Goal: Task Accomplishment & Management: Use online tool/utility

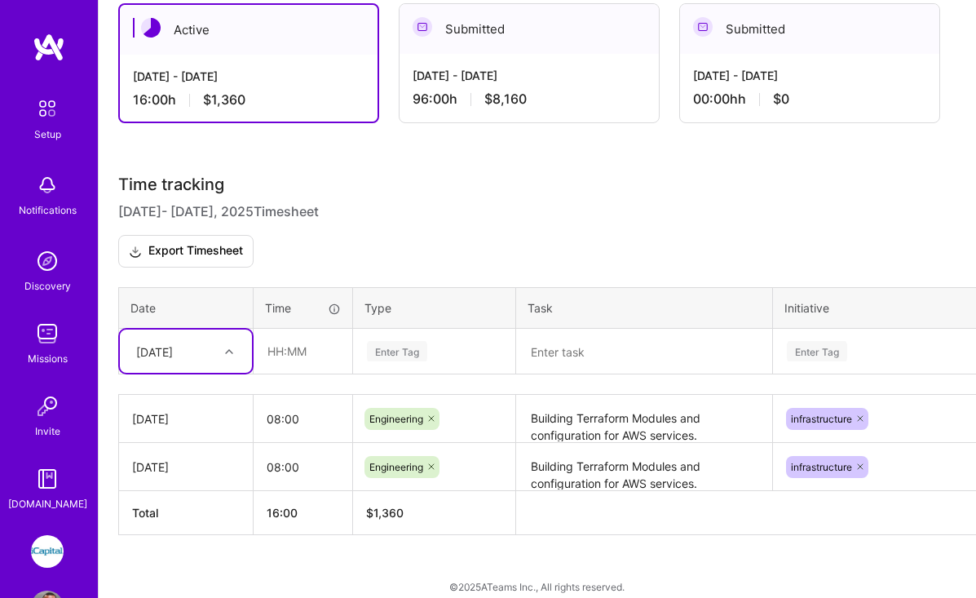
scroll to position [395, 0]
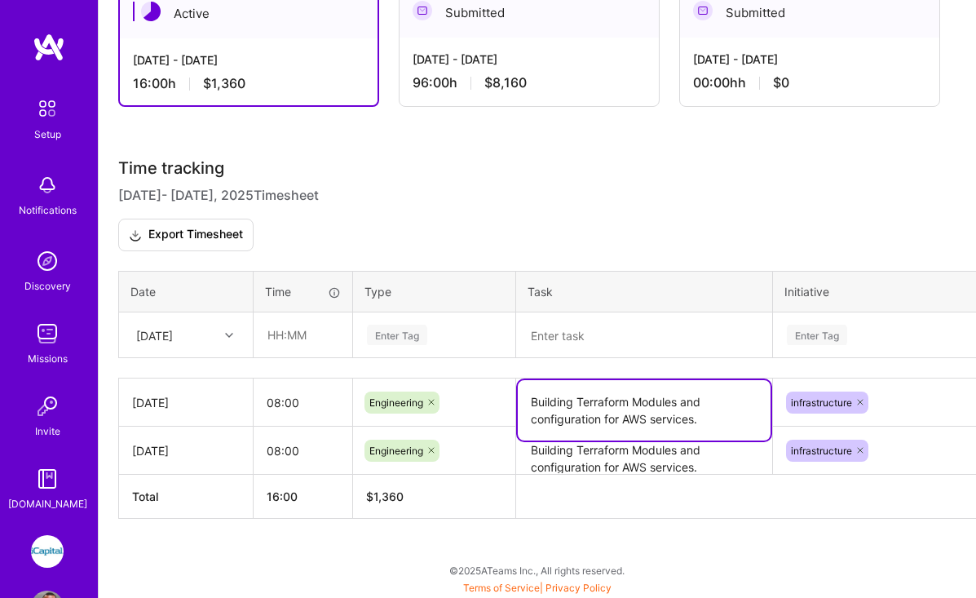
drag, startPoint x: 533, startPoint y: 401, endPoint x: 712, endPoint y: 433, distance: 182.1
click at [712, 433] on textarea "Building Terraform Modules and configuration for AWS services." at bounding box center [644, 410] width 253 height 60
click at [230, 336] on icon at bounding box center [229, 335] width 8 height 8
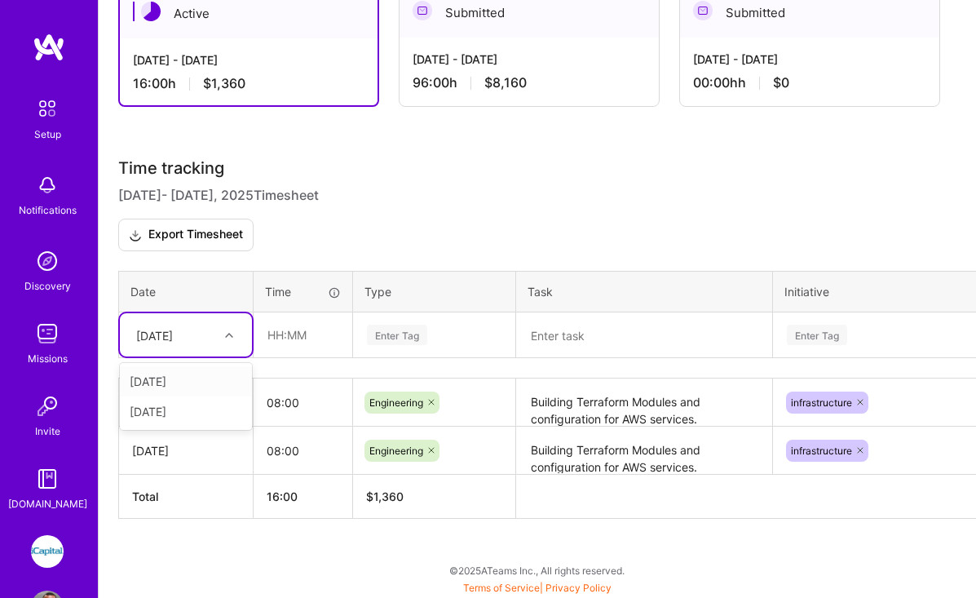
click at [229, 331] on icon at bounding box center [229, 335] width 8 height 8
click at [179, 412] on div "[DATE]" at bounding box center [186, 411] width 132 height 30
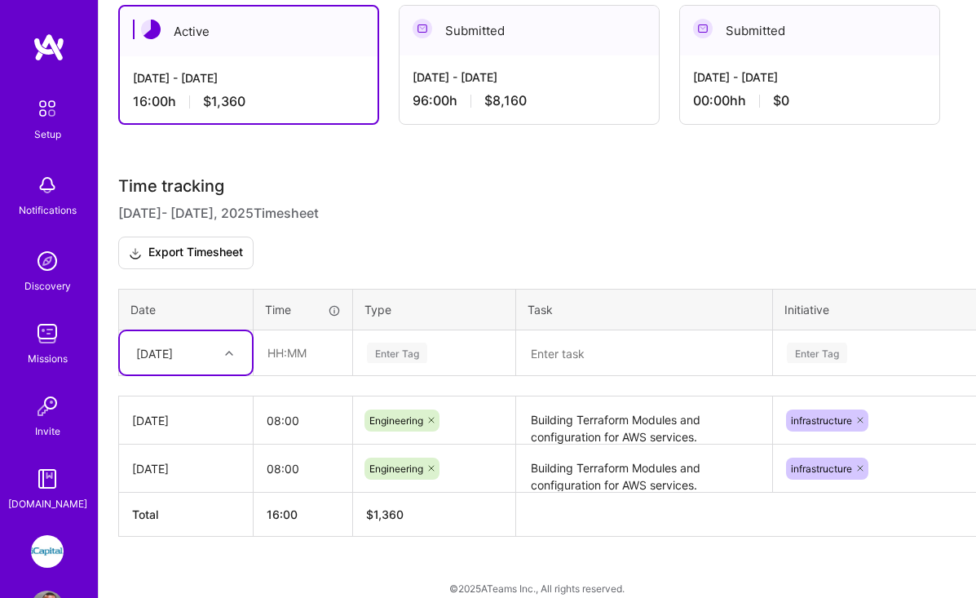
scroll to position [377, 0]
click at [308, 355] on input "text" at bounding box center [302, 353] width 97 height 43
type input "08:00"
click at [408, 348] on div "Enter Tag" at bounding box center [397, 353] width 60 height 25
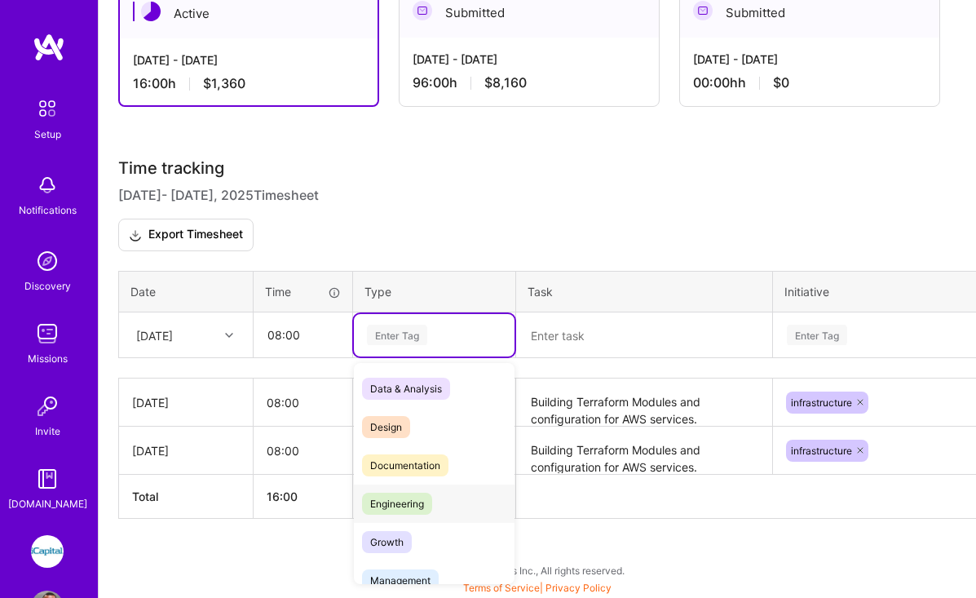
click at [415, 498] on span "Engineering" at bounding box center [397, 503] width 70 height 22
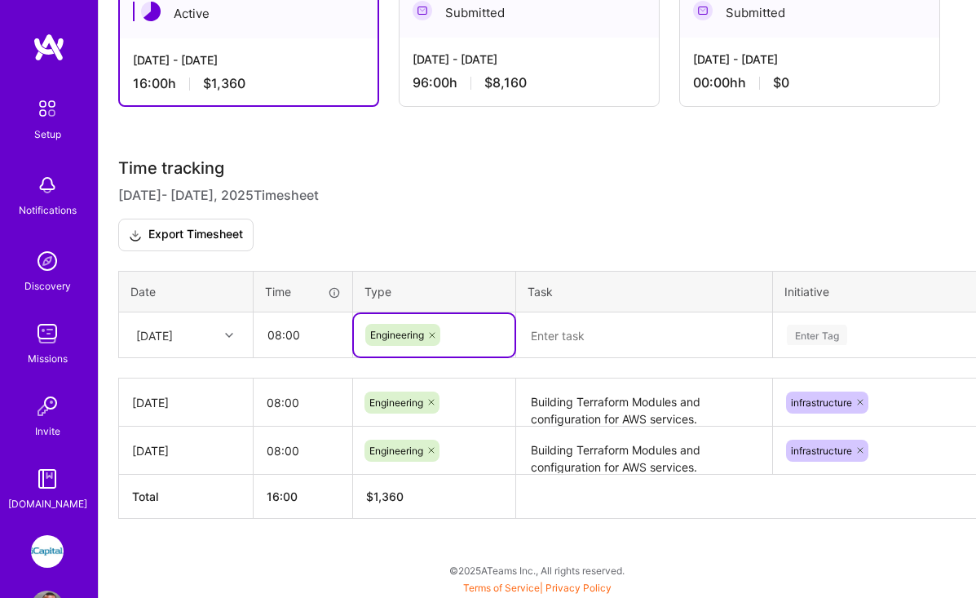
click at [562, 336] on textarea at bounding box center [644, 335] width 253 height 43
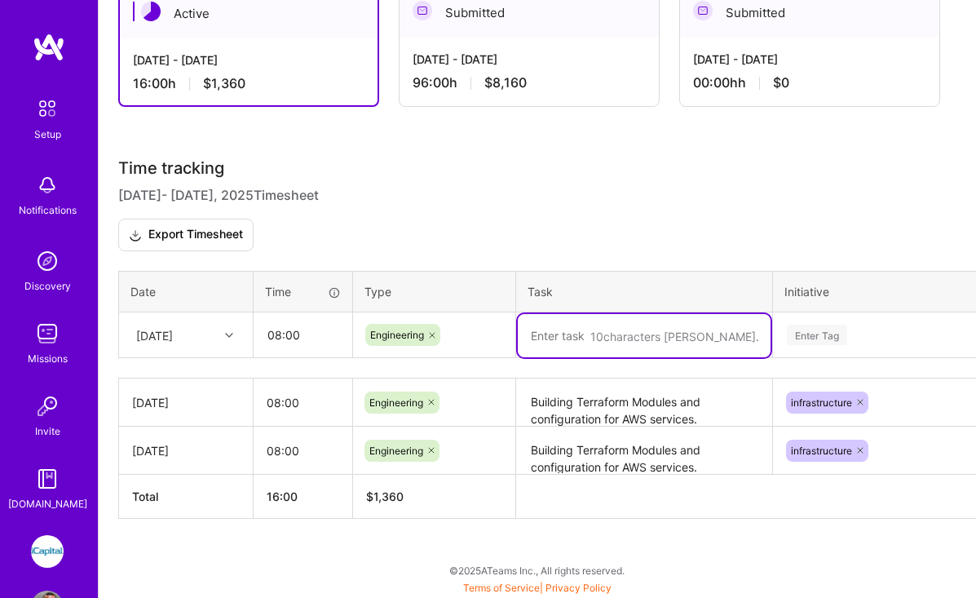
paste textarea "Building Terraform Modules and configuration for AWS services."
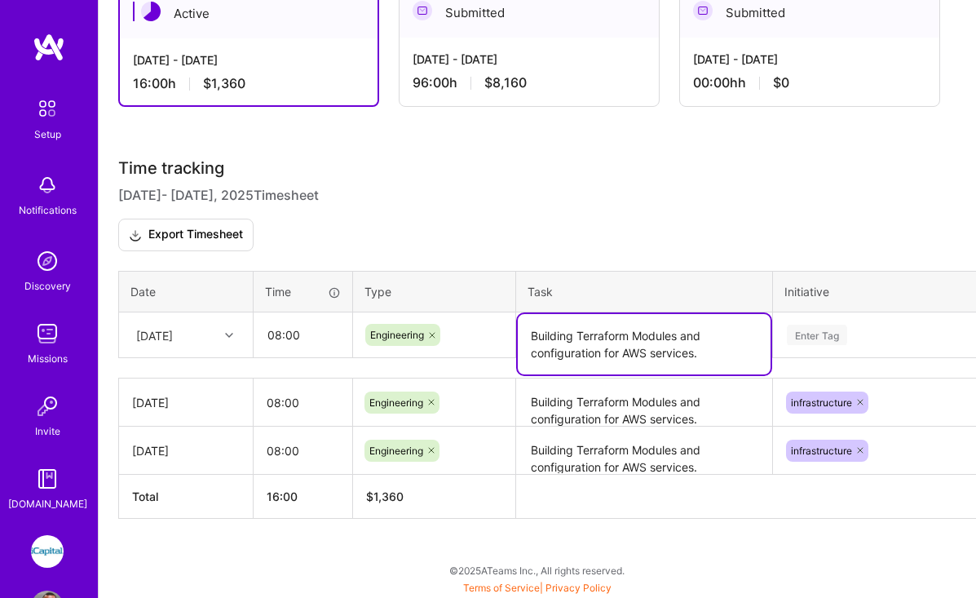
type textarea "Building Terraform Modules and configuration for AWS services."
click at [849, 339] on div "Time tracking [DATE] - [DATE] Timesheet Export Timesheet Date Time Type Task In…" at bounding box center [537, 338] width 838 height 360
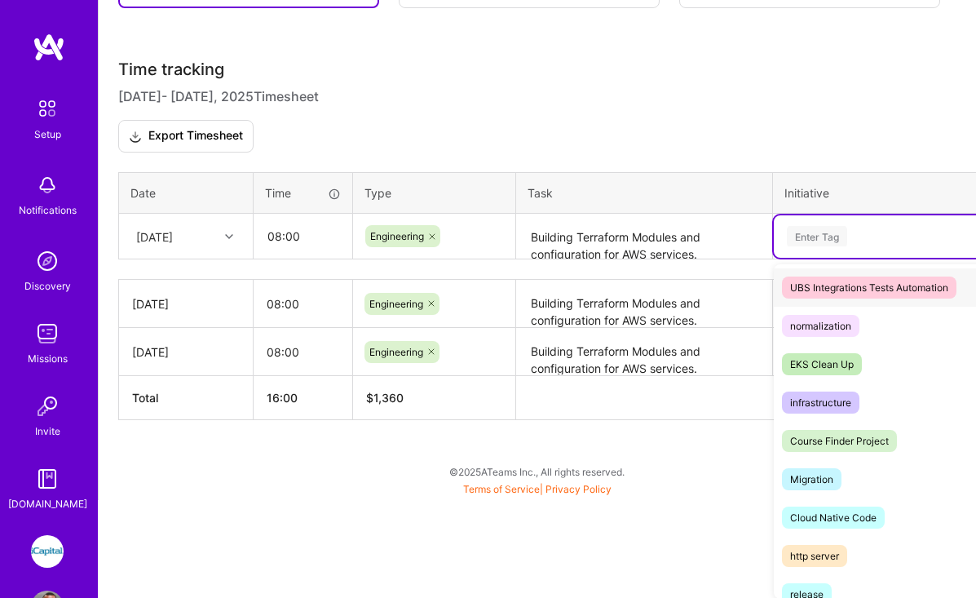
scroll to position [622, 0]
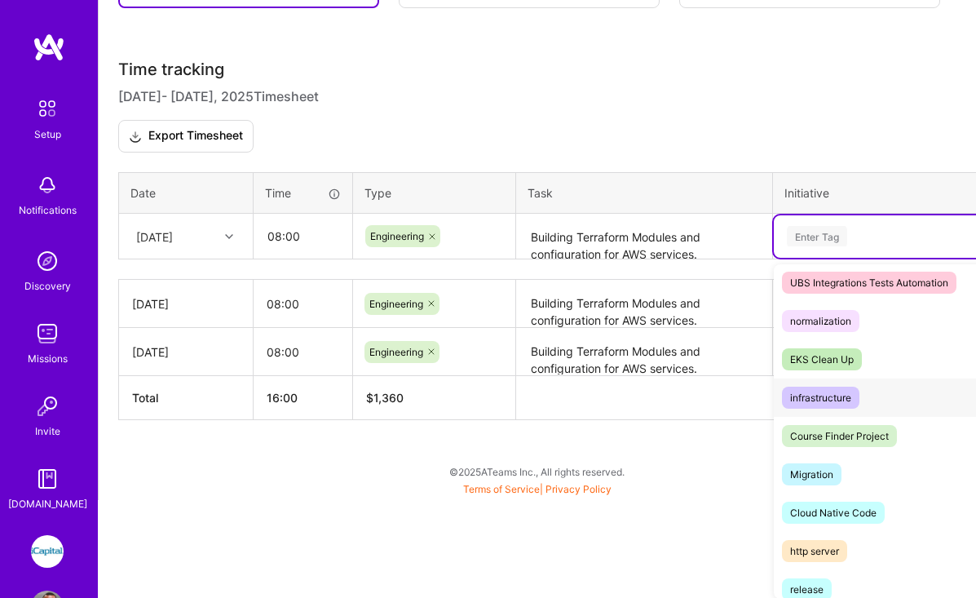
click at [836, 400] on div "infrastructure" at bounding box center [820, 397] width 61 height 17
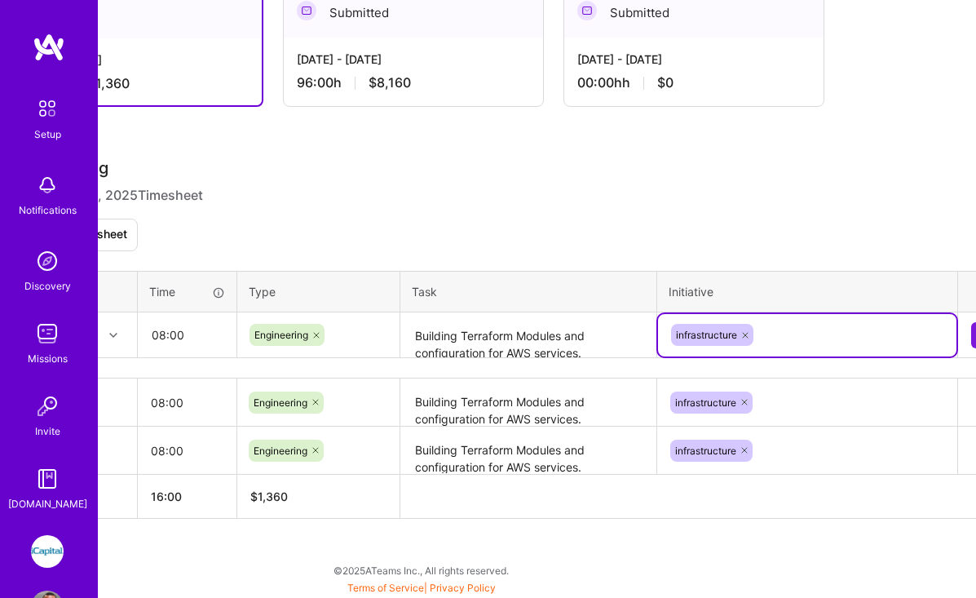
scroll to position [395, 152]
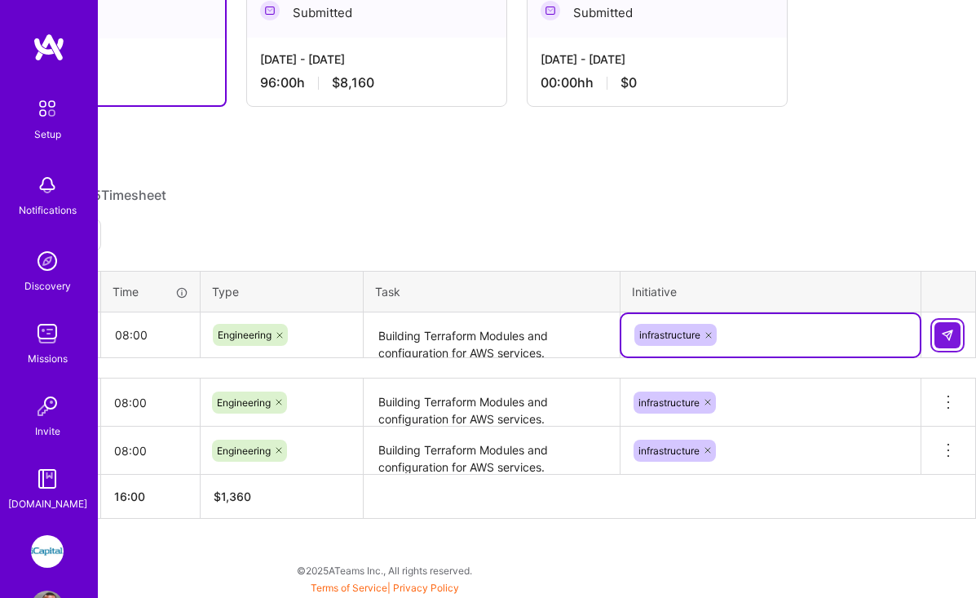
click at [947, 337] on img at bounding box center [947, 335] width 13 height 13
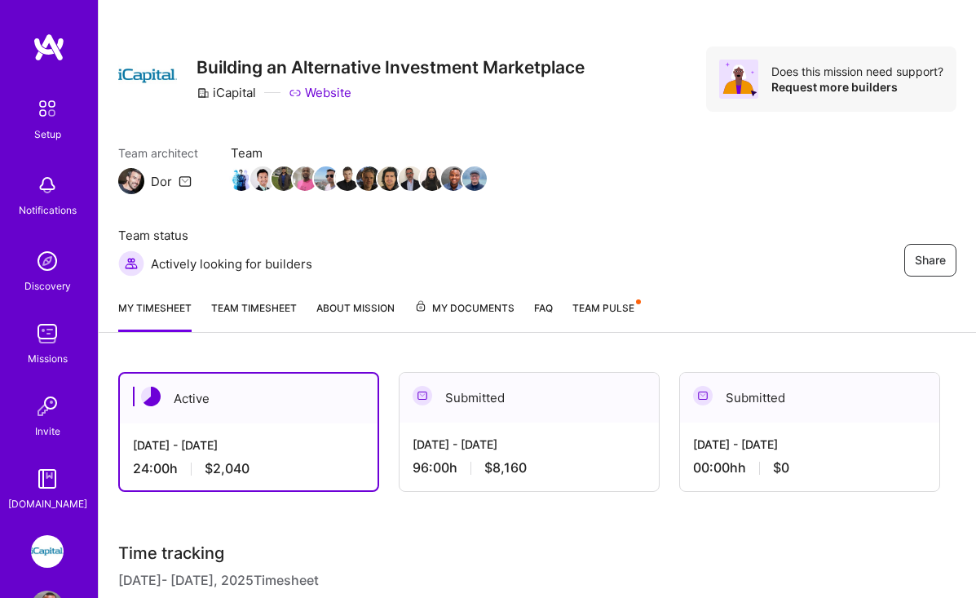
scroll to position [0, 0]
